Goal: Check status: Check status

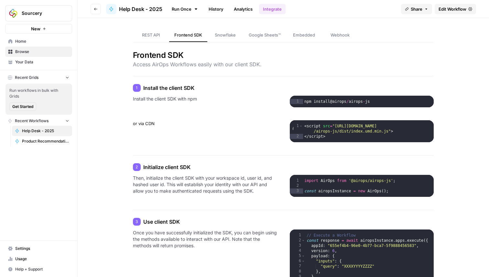
click at [88, 15] on header "Go back Help Desk - 2025 Run Once History Analytics Integrate Share Edit Workfl…" at bounding box center [283, 9] width 411 height 18
click at [101, 7] on header "Go back Help Desk - 2025 Run Once History Analytics Integrate Share Edit Workfl…" at bounding box center [283, 9] width 411 height 18
click at [96, 5] on button "Go back" at bounding box center [96, 9] width 10 height 10
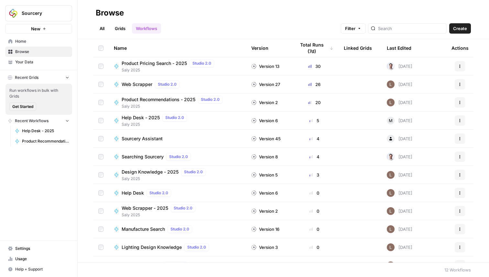
click at [107, 30] on link "All" at bounding box center [102, 28] width 13 height 10
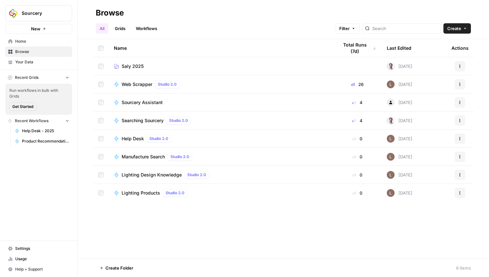
click at [161, 67] on link "Saly 2025" at bounding box center [221, 66] width 214 height 6
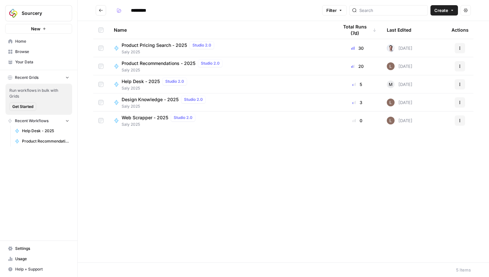
click at [250, 46] on div "Product Pricing Search - 2025 Studio 2.0 Saly 2025" at bounding box center [221, 48] width 214 height 14
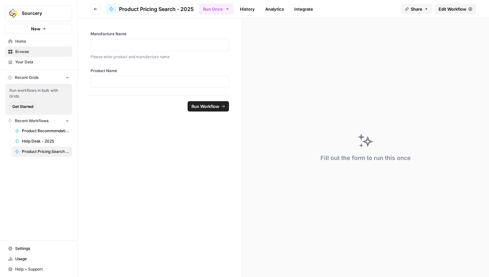
click at [249, 10] on link "History" at bounding box center [247, 9] width 23 height 10
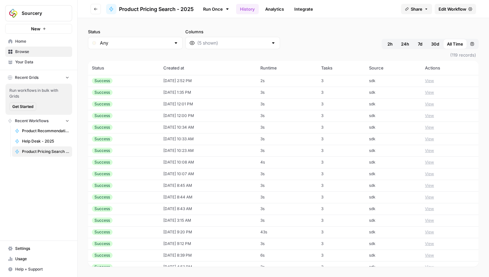
click at [193, 83] on td "[DATE] 2:52 PM" at bounding box center [207, 81] width 97 height 12
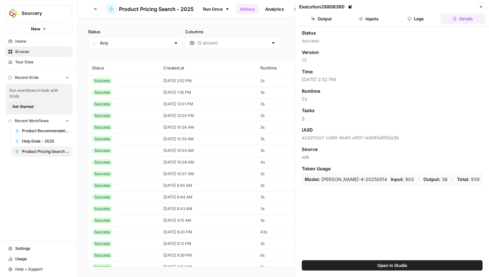
click at [363, 17] on icon "button" at bounding box center [361, 19] width 4 height 4
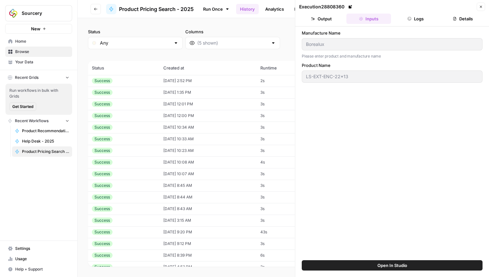
click at [320, 17] on button "Output" at bounding box center [321, 19] width 45 height 10
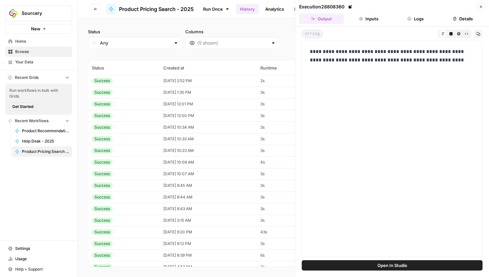
click at [286, 45] on div "Status Any Columns 2h 24h 7d 30d All Time Custom range" at bounding box center [283, 38] width 391 height 21
click at [483, 8] on icon "button" at bounding box center [481, 7] width 4 height 4
